Goal: Task Accomplishment & Management: Complete application form

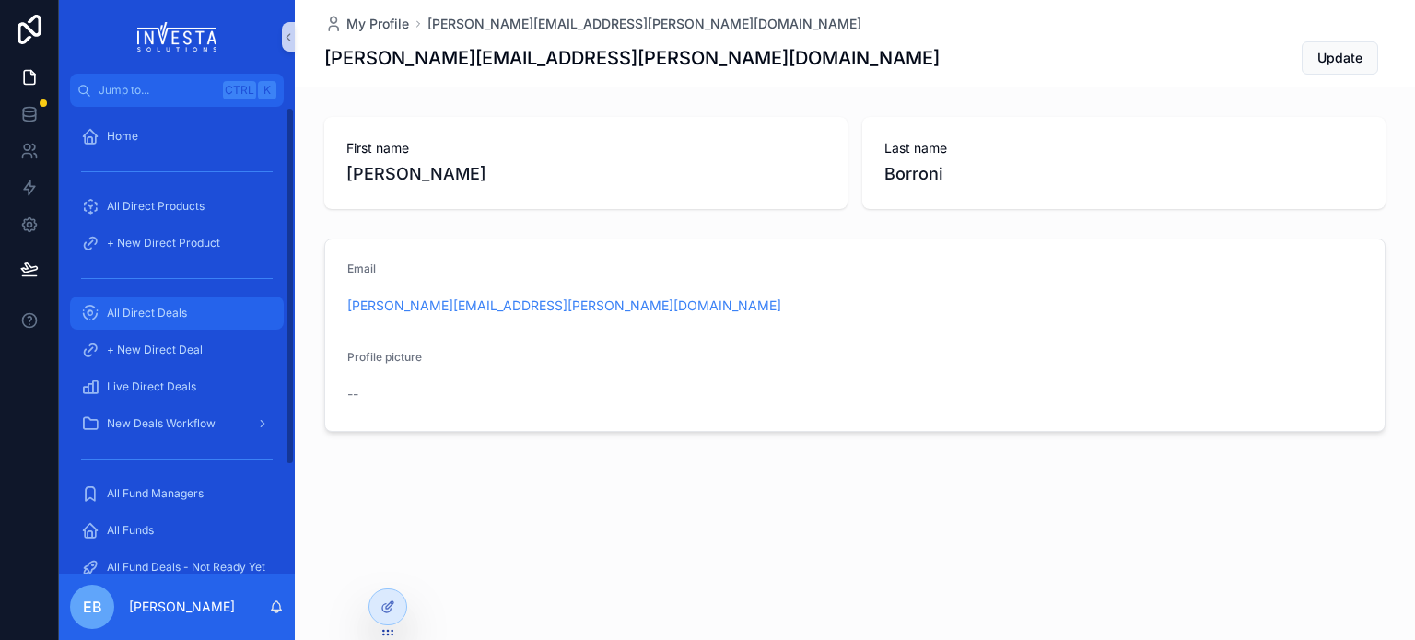
click at [180, 316] on span "All Direct Deals" at bounding box center [147, 313] width 80 height 15
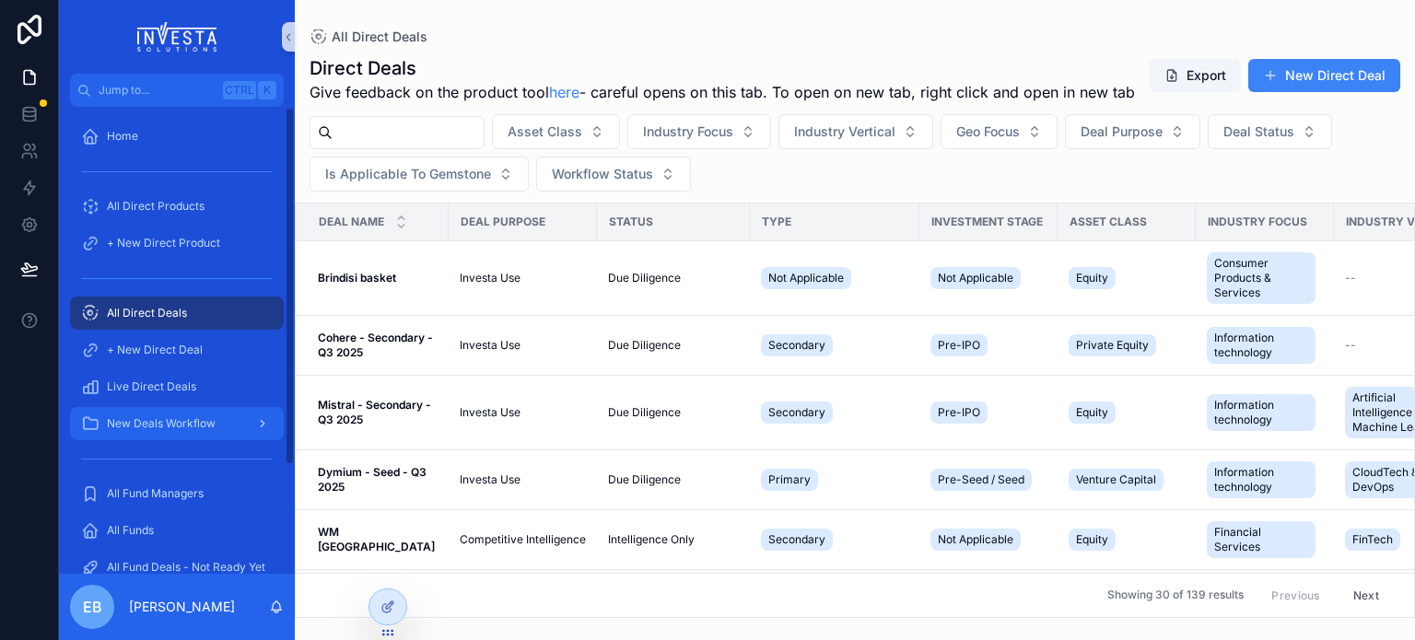
click at [199, 429] on span "New Deals Workflow" at bounding box center [161, 424] width 109 height 15
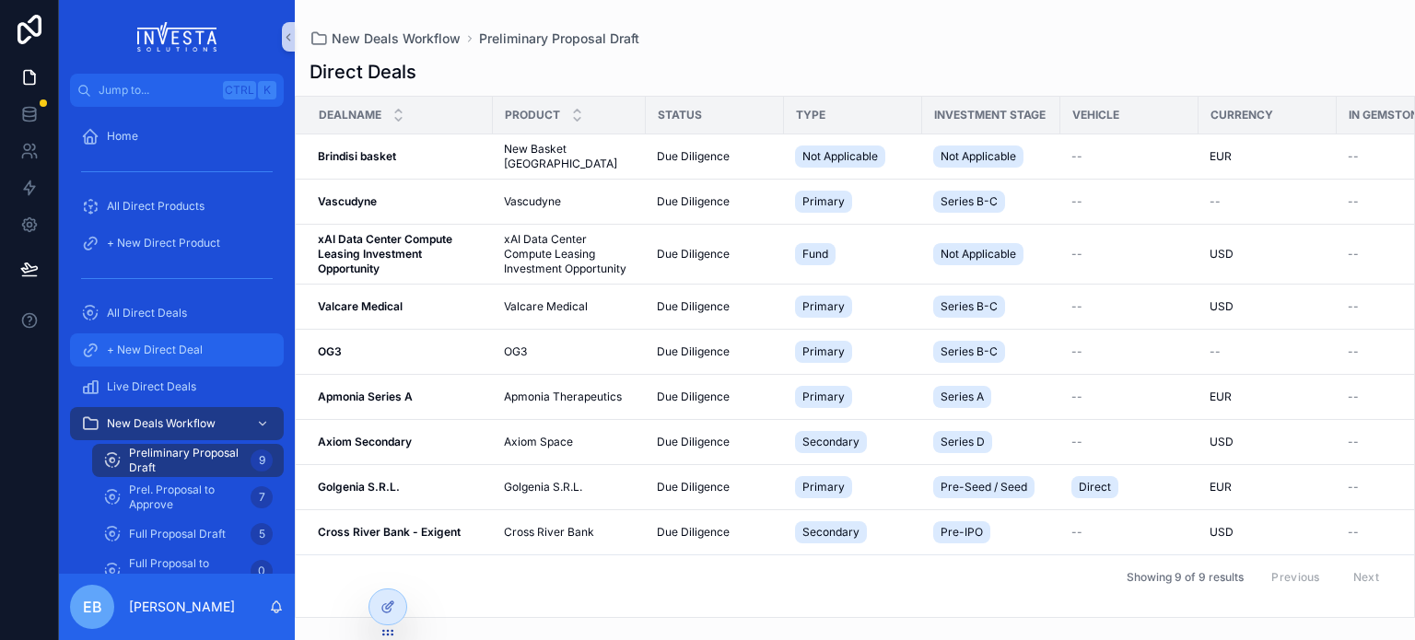
click at [174, 343] on span "+ New Direct Deal" at bounding box center [155, 350] width 96 height 15
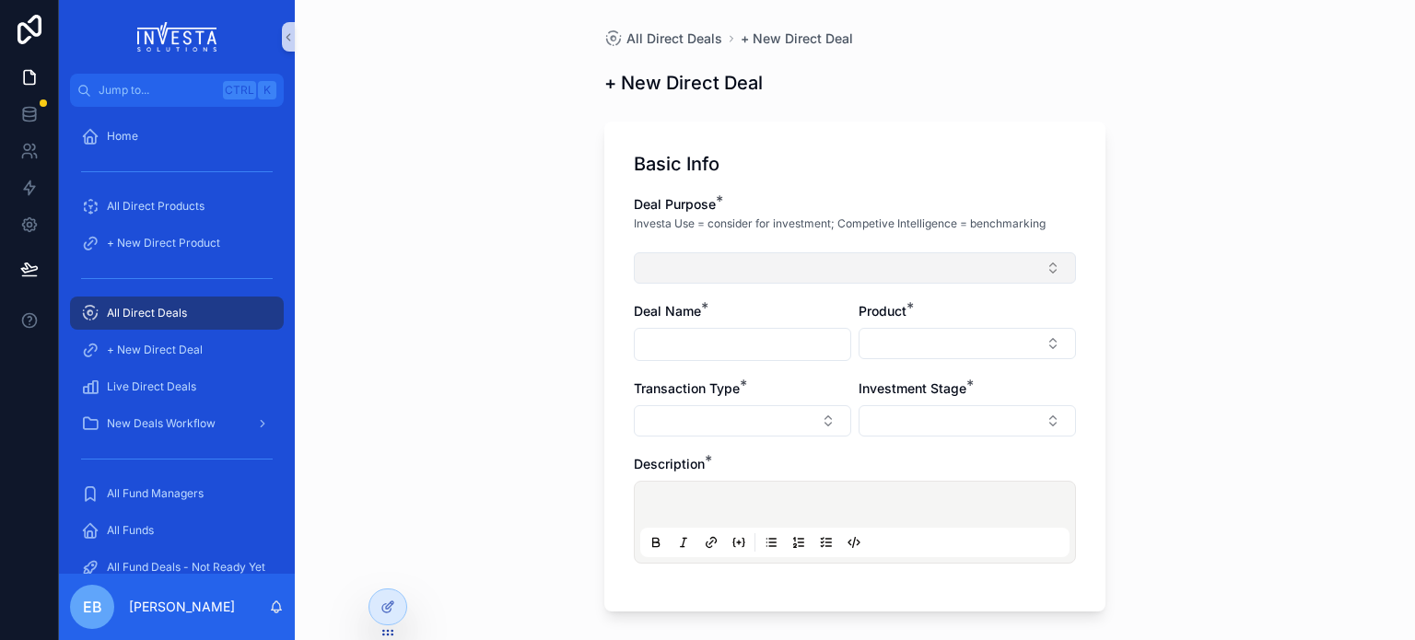
click at [1047, 266] on button "Select Button" at bounding box center [855, 267] width 442 height 31
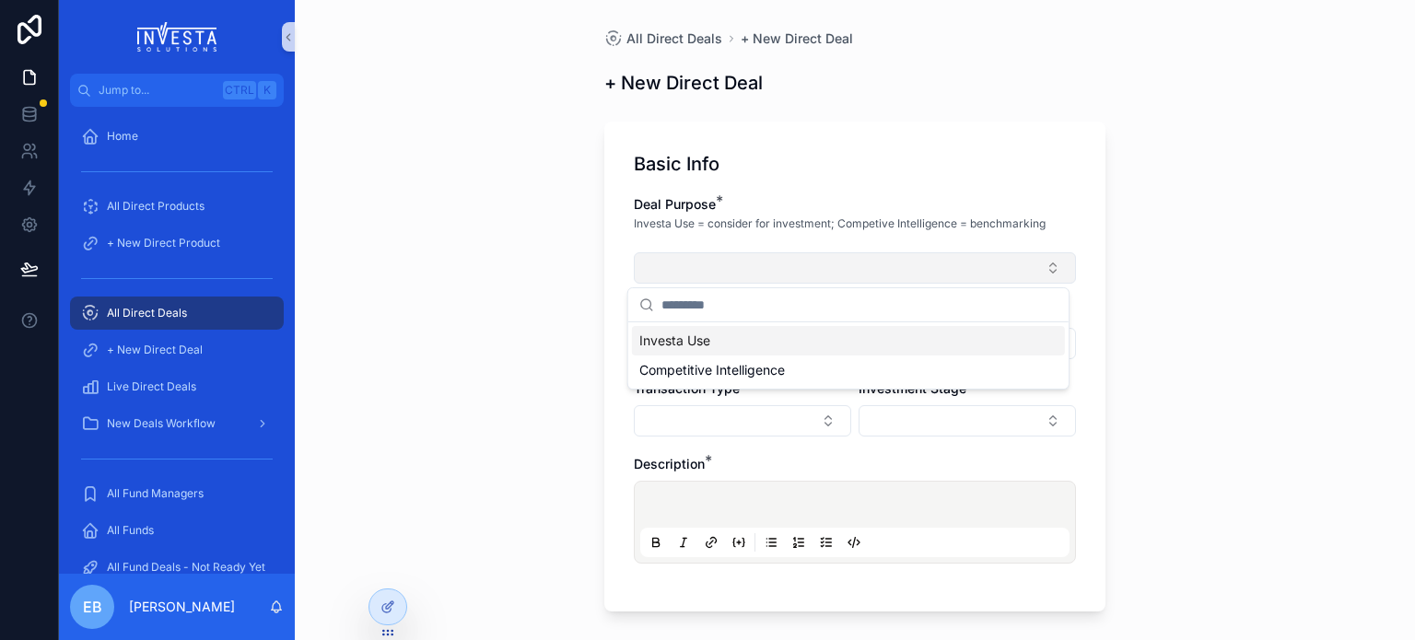
click at [1047, 266] on button "Select Button" at bounding box center [855, 267] width 442 height 31
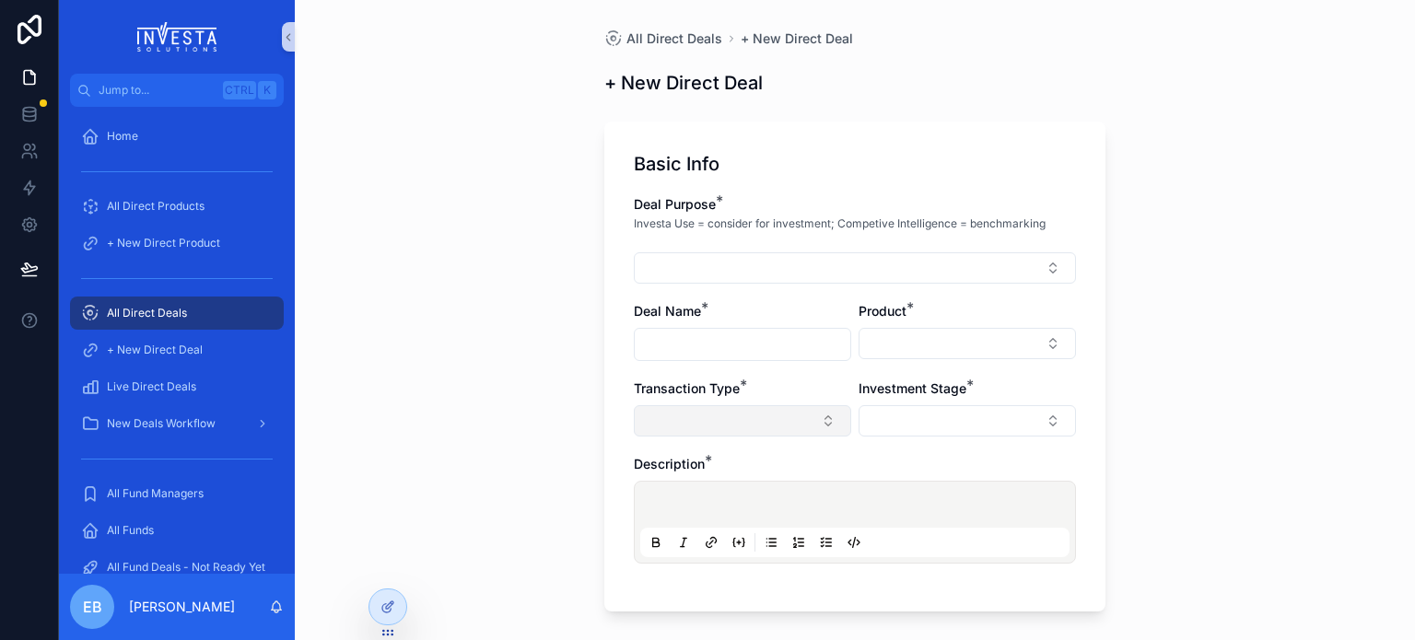
click at [811, 423] on button "Select Button" at bounding box center [742, 420] width 217 height 31
